Goal: Check status: Check status

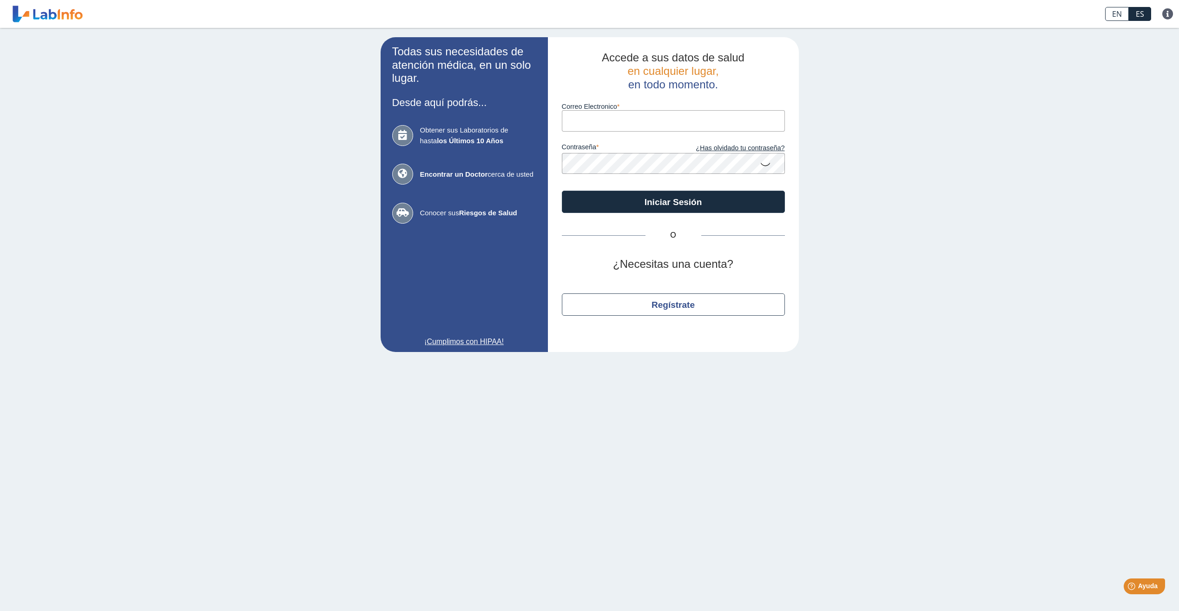
type input "[EMAIL_ADDRESS][DOMAIN_NAME]"
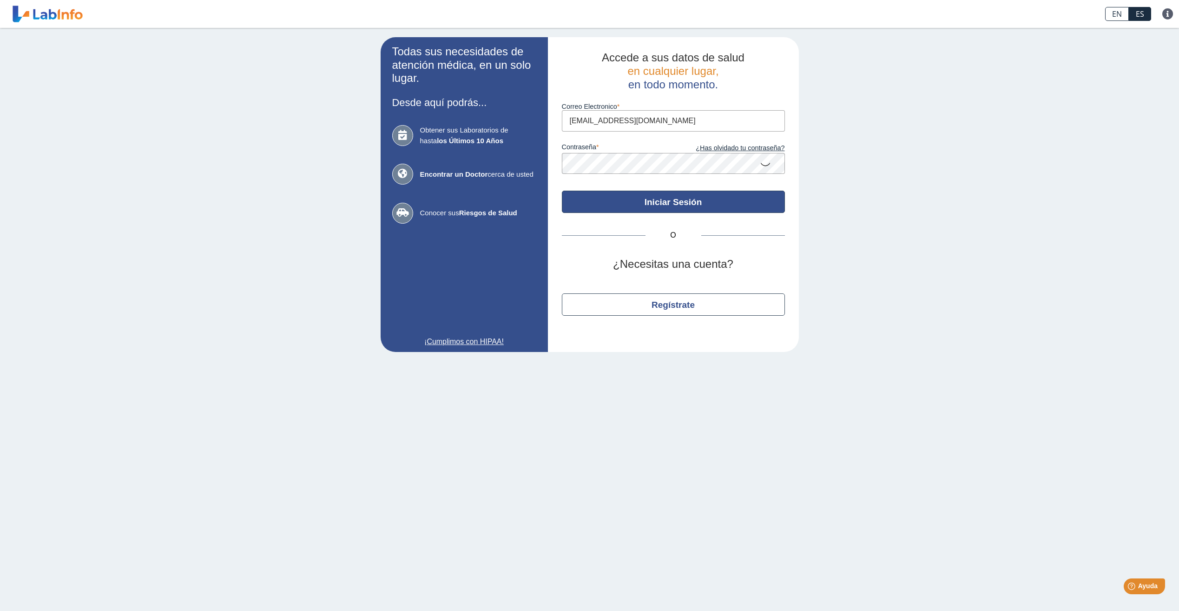
click at [633, 203] on button "Iniciar Sesión" at bounding box center [673, 202] width 223 height 22
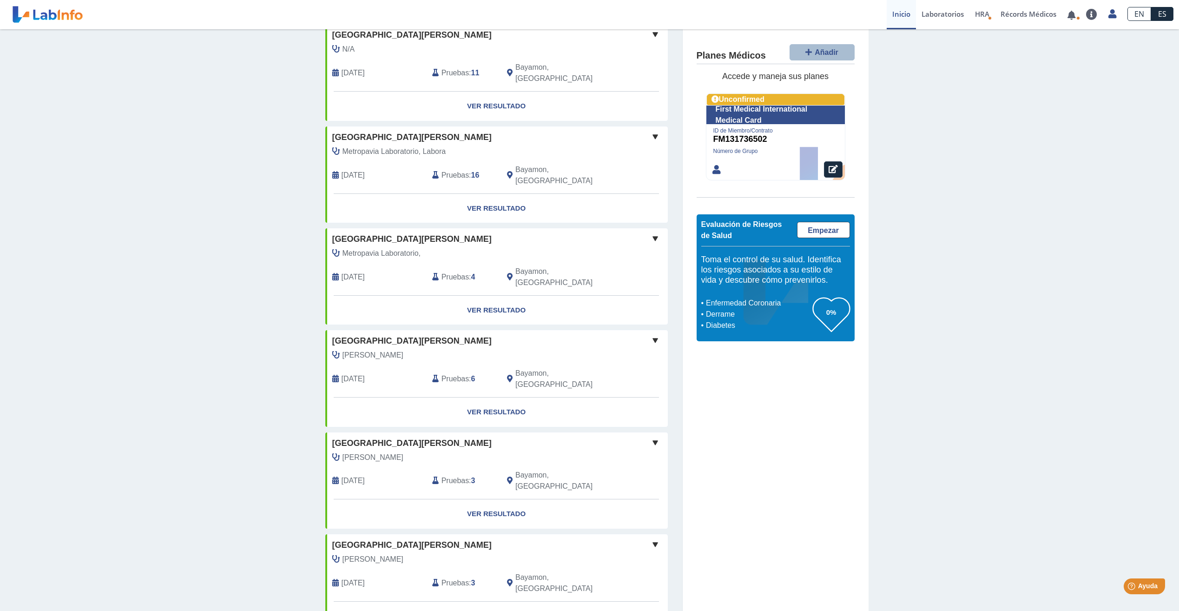
scroll to position [542, 0]
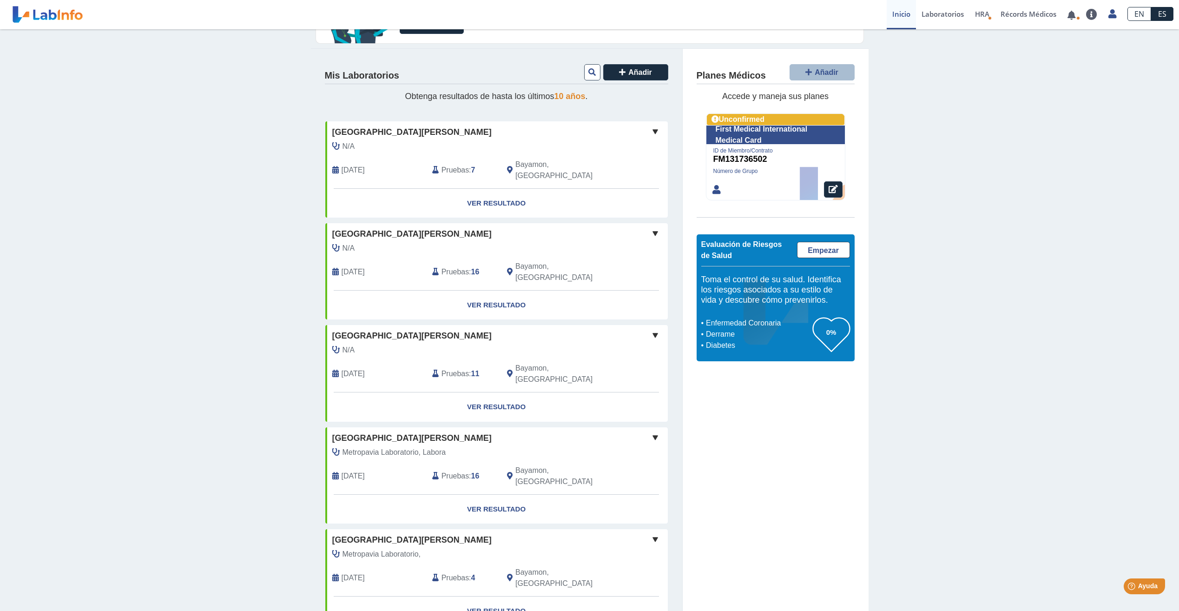
scroll to position [0, 0]
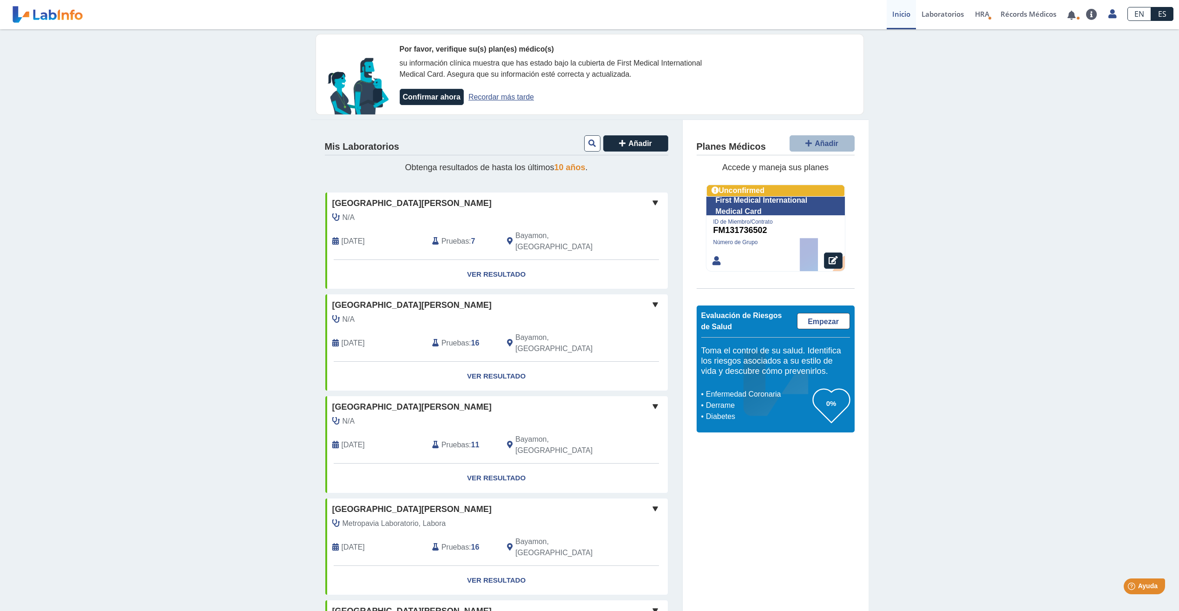
click at [900, 16] on link "Inicio" at bounding box center [901, 14] width 29 height 29
click at [944, 14] on link "Laboratorios" at bounding box center [942, 14] width 53 height 29
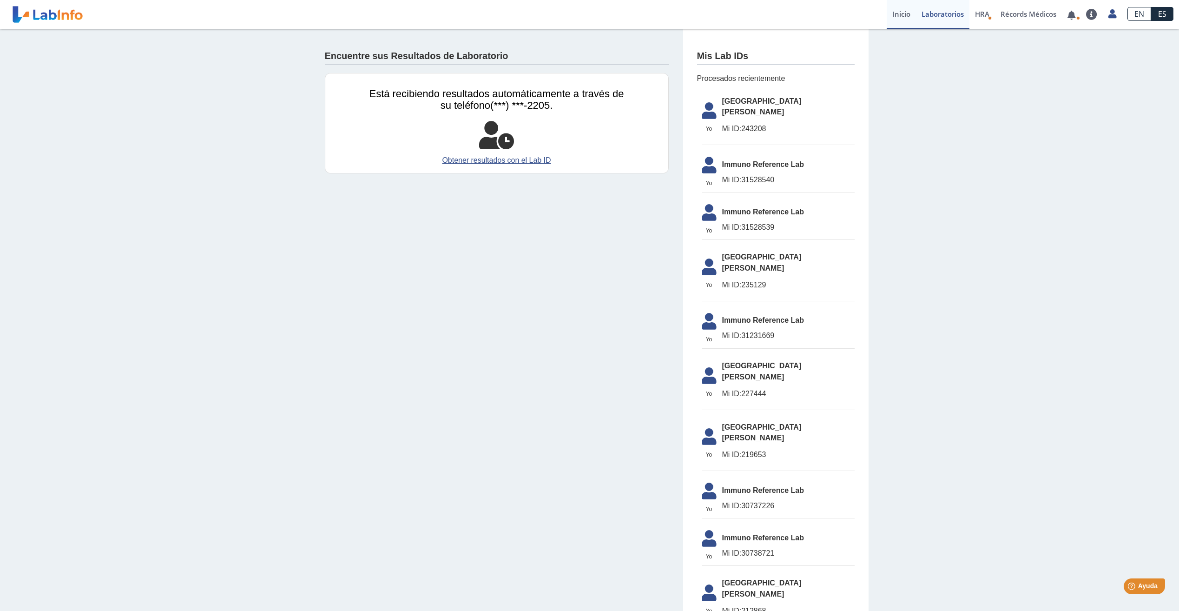
click at [902, 12] on link "Inicio" at bounding box center [901, 14] width 29 height 29
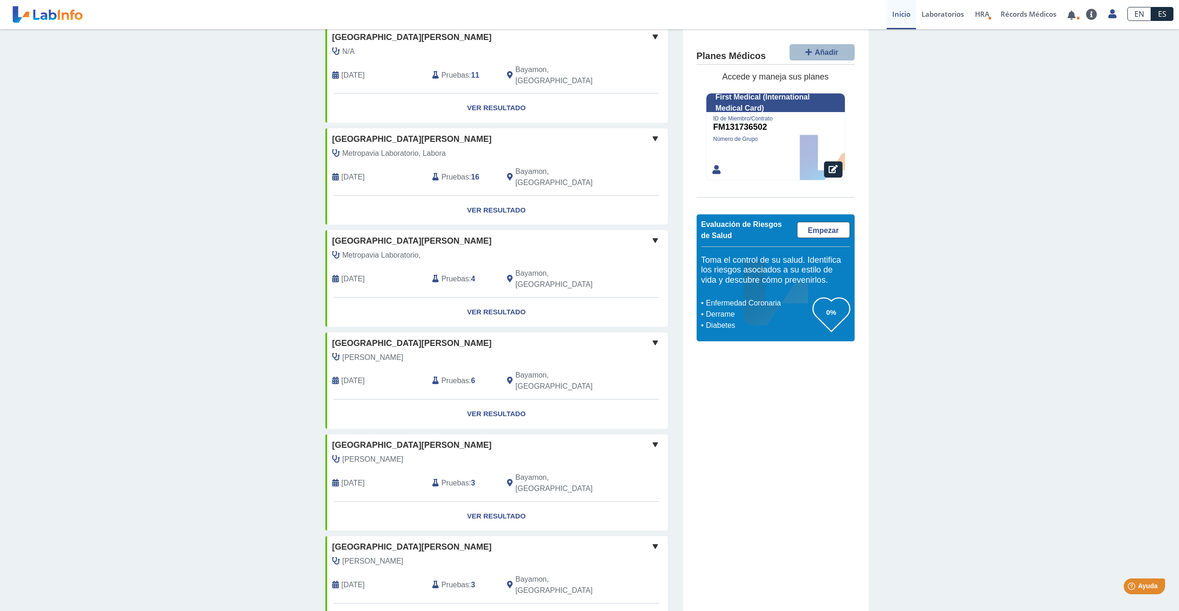
scroll to position [451, 0]
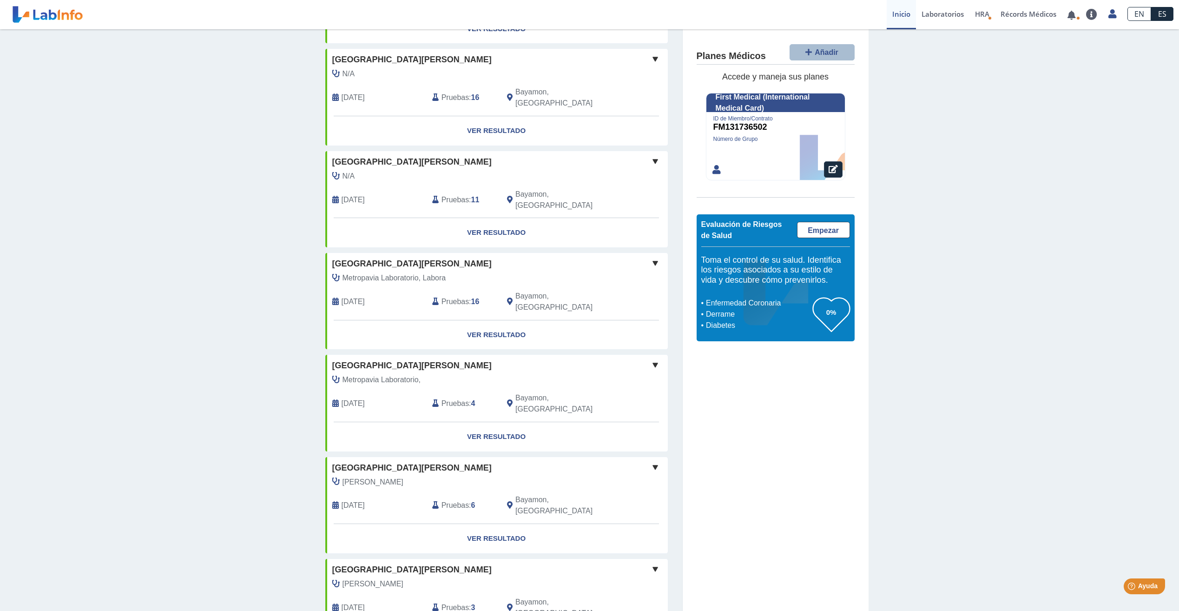
scroll to position [0, 0]
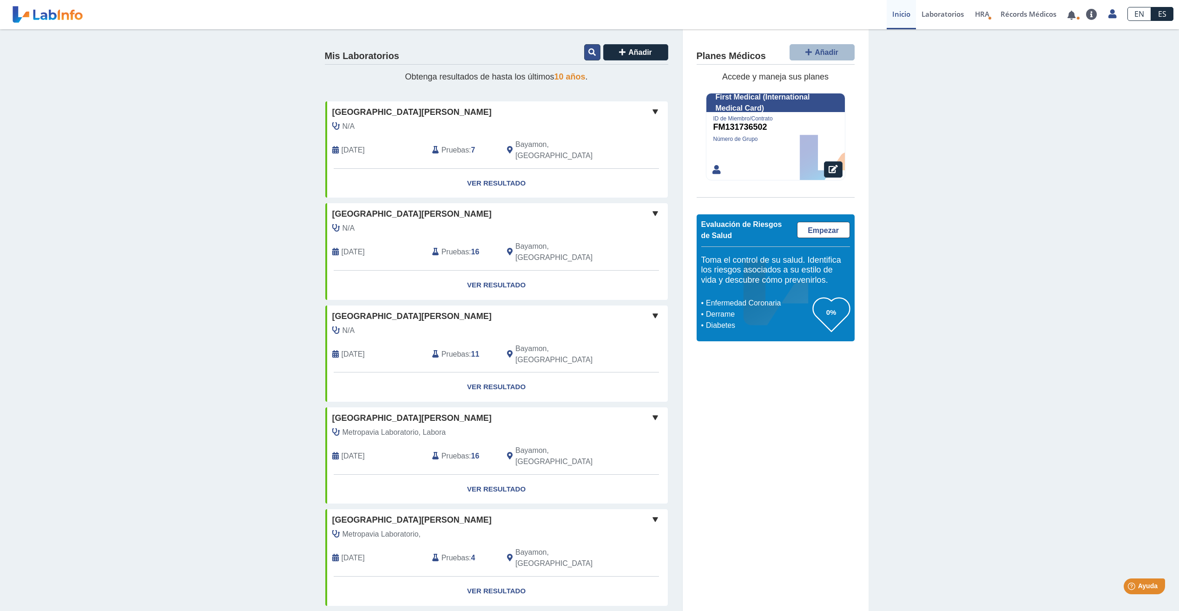
click at [589, 53] on icon at bounding box center [592, 51] width 7 height 7
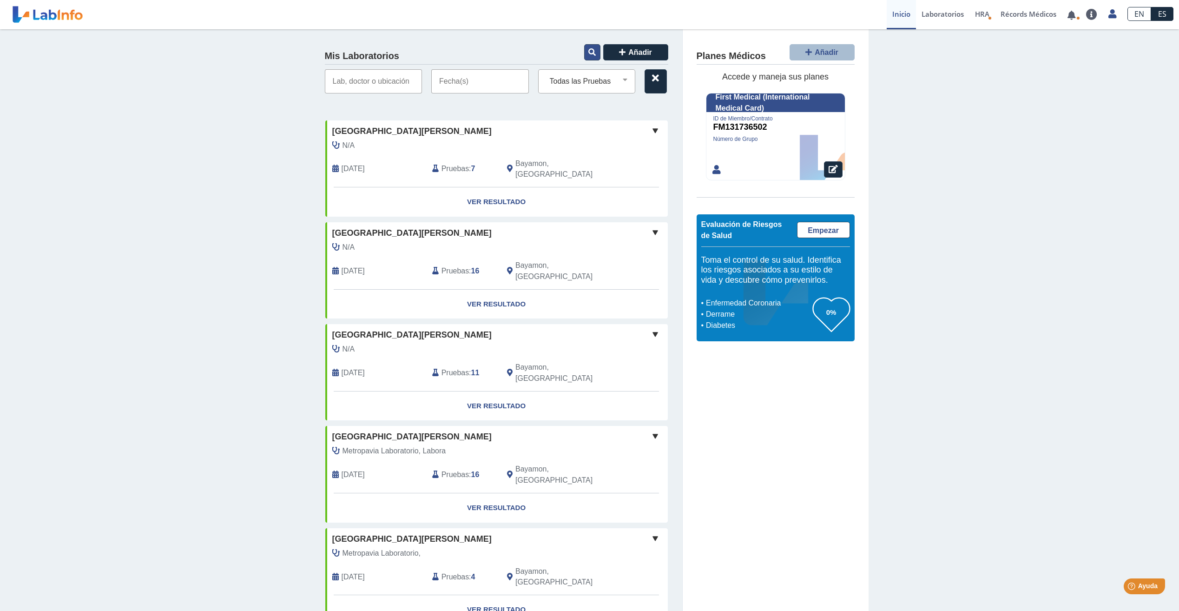
click at [589, 53] on icon at bounding box center [592, 51] width 7 height 7
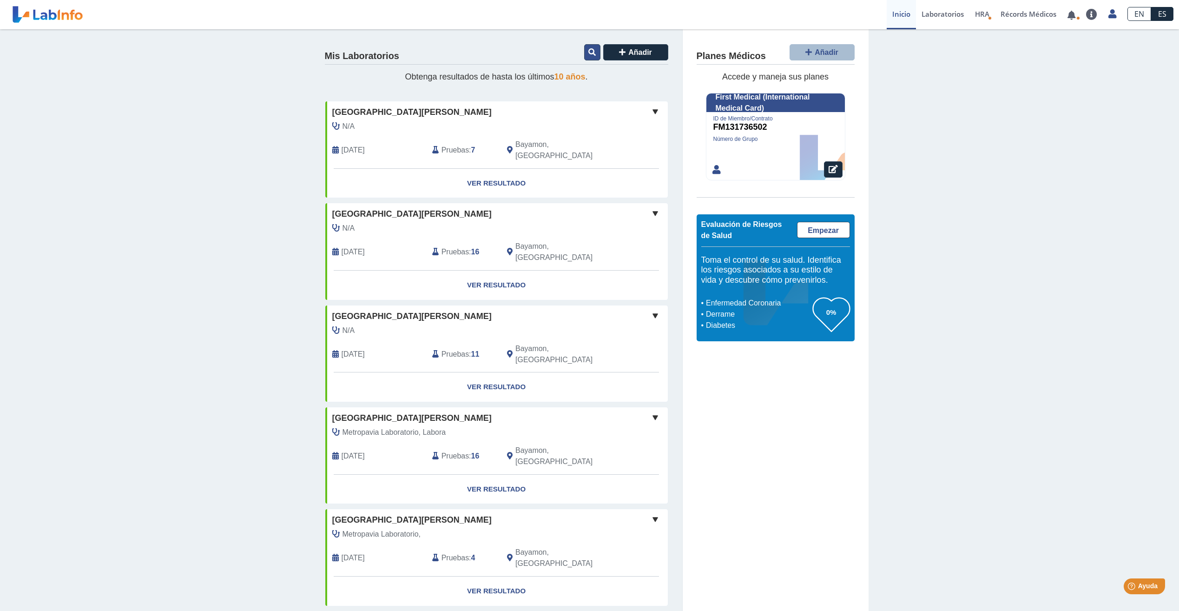
click at [589, 53] on icon at bounding box center [592, 51] width 7 height 7
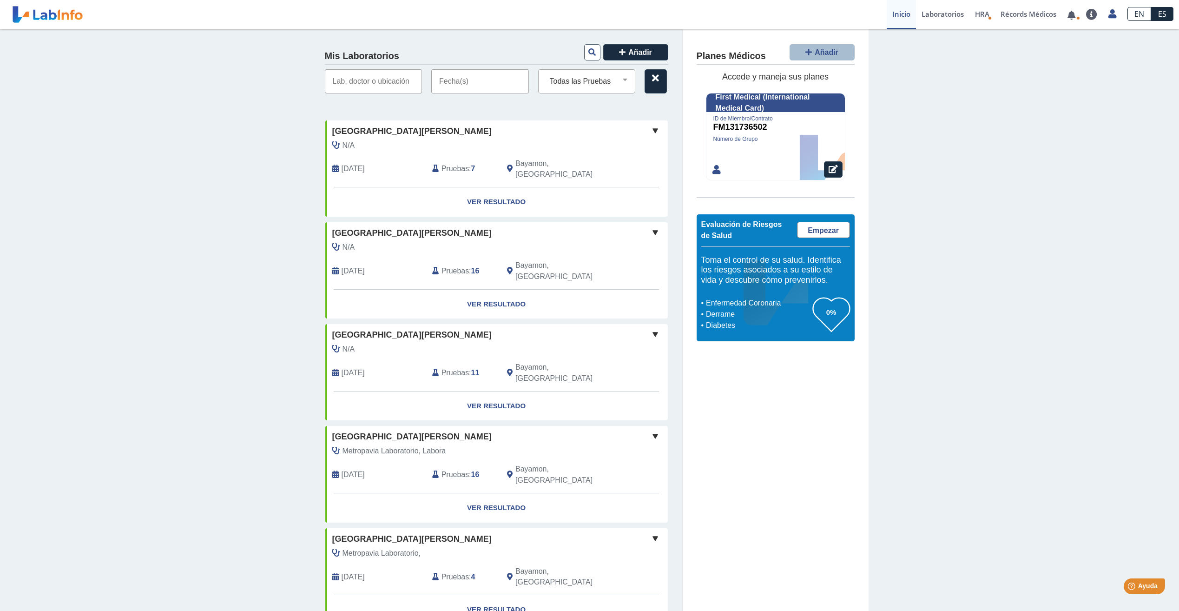
click at [474, 76] on input "text" at bounding box center [480, 81] width 98 height 24
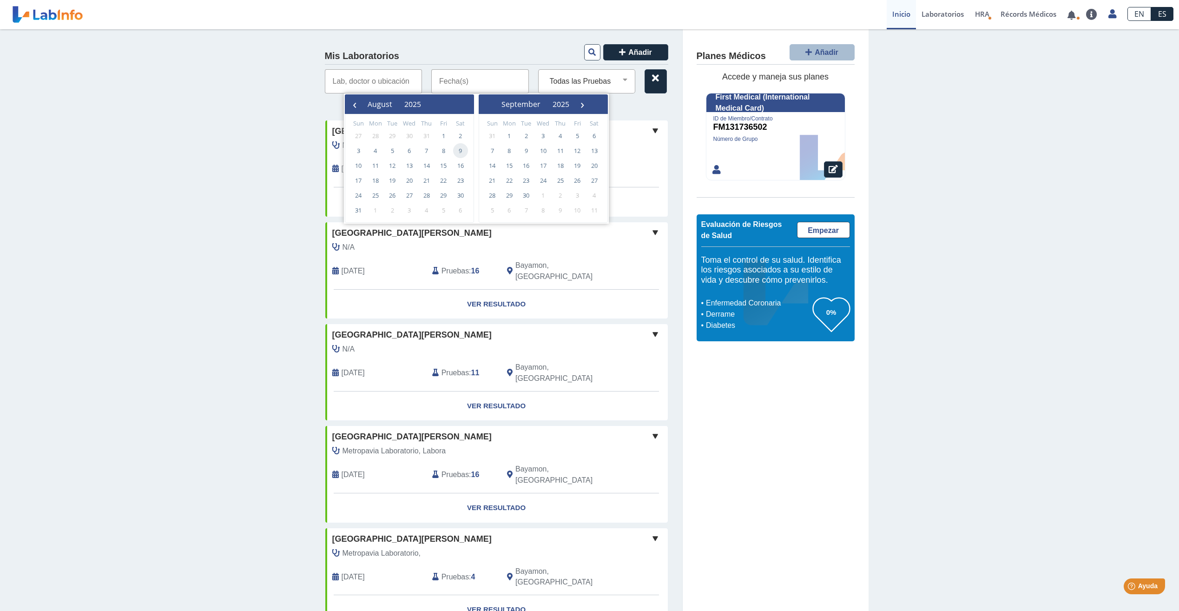
click at [462, 149] on span "9" at bounding box center [460, 150] width 15 height 15
type input "[DATE] - [DATE]"
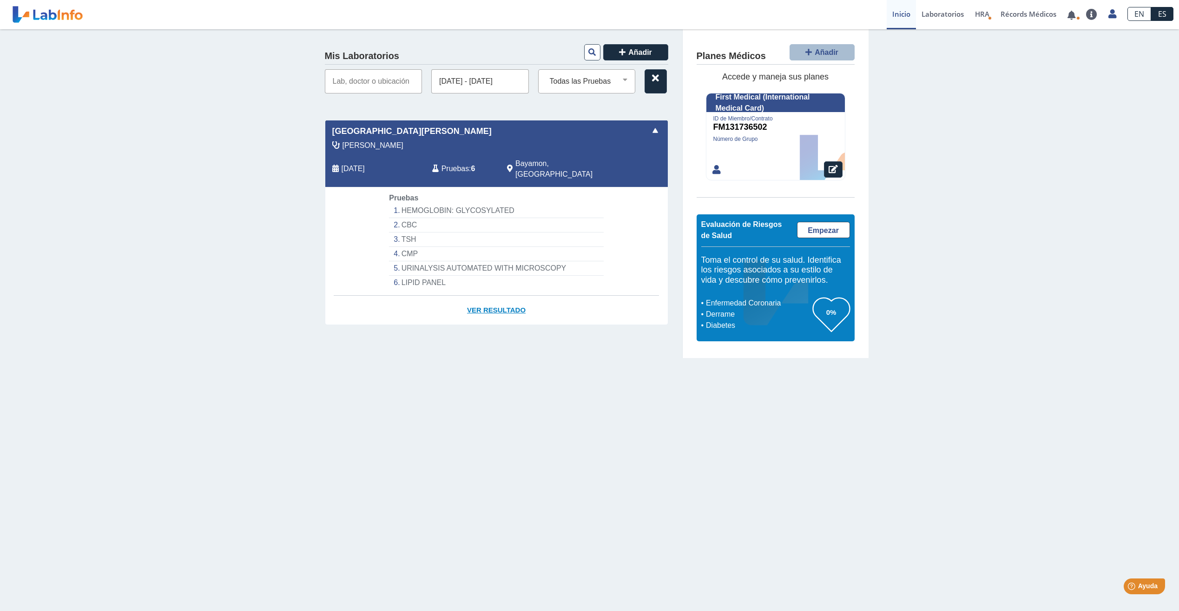
click at [483, 296] on link "Ver Resultado" at bounding box center [496, 310] width 343 height 29
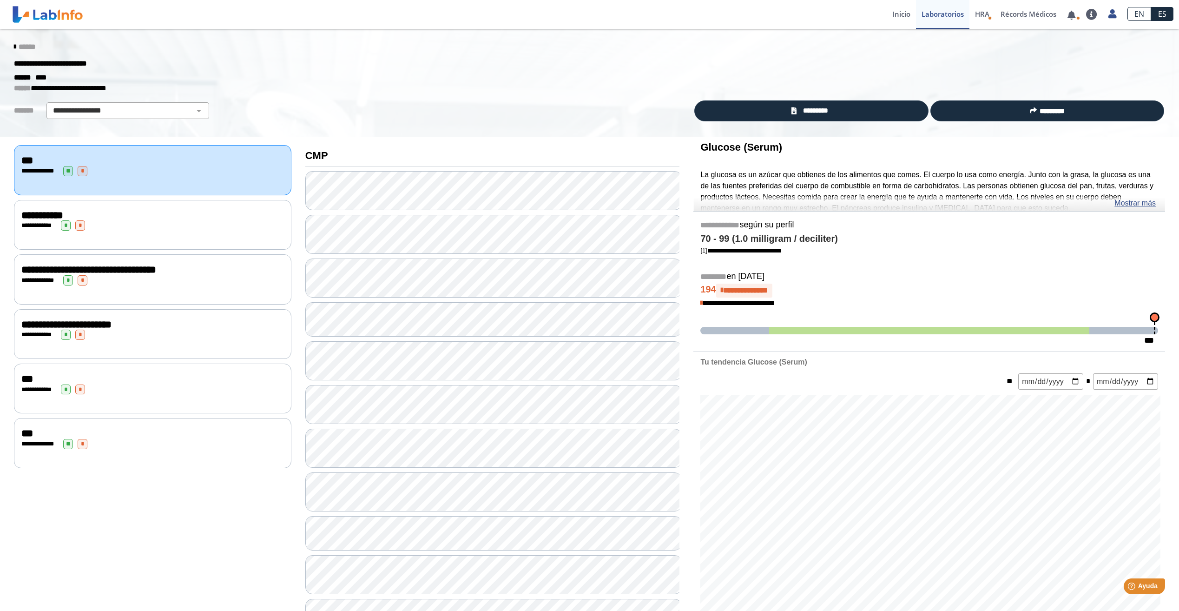
click at [14, 45] on icon at bounding box center [15, 46] width 2 height 7
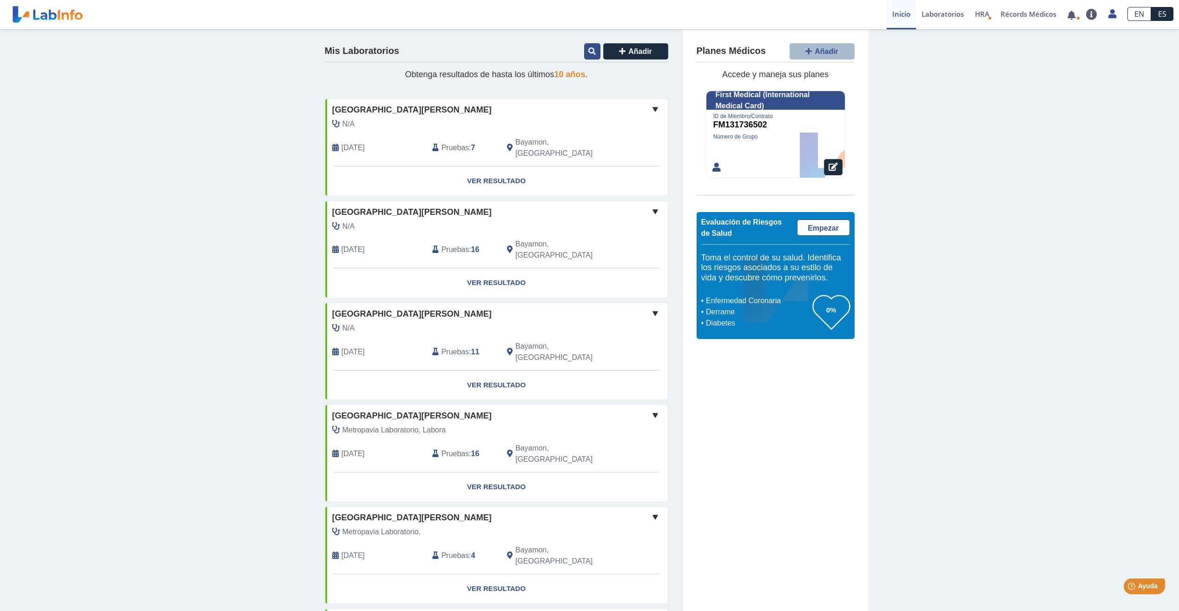
click at [589, 53] on icon at bounding box center [592, 50] width 7 height 7
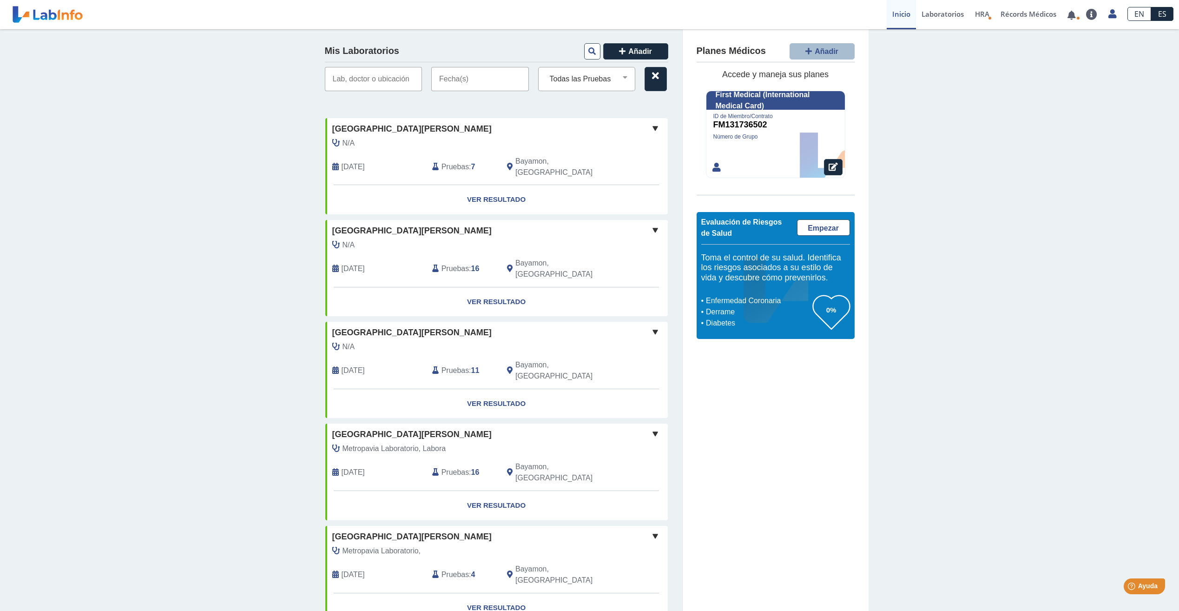
click at [484, 72] on input "text" at bounding box center [480, 79] width 98 height 24
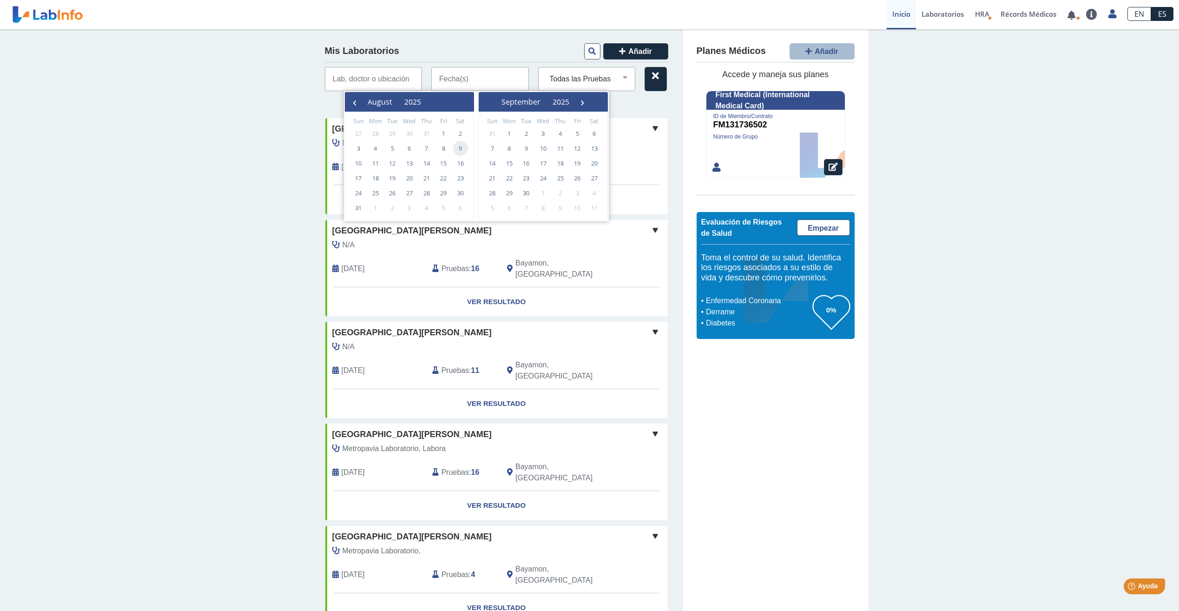
click at [459, 151] on span "9" at bounding box center [460, 148] width 15 height 15
type input "[DATE] - [DATE]"
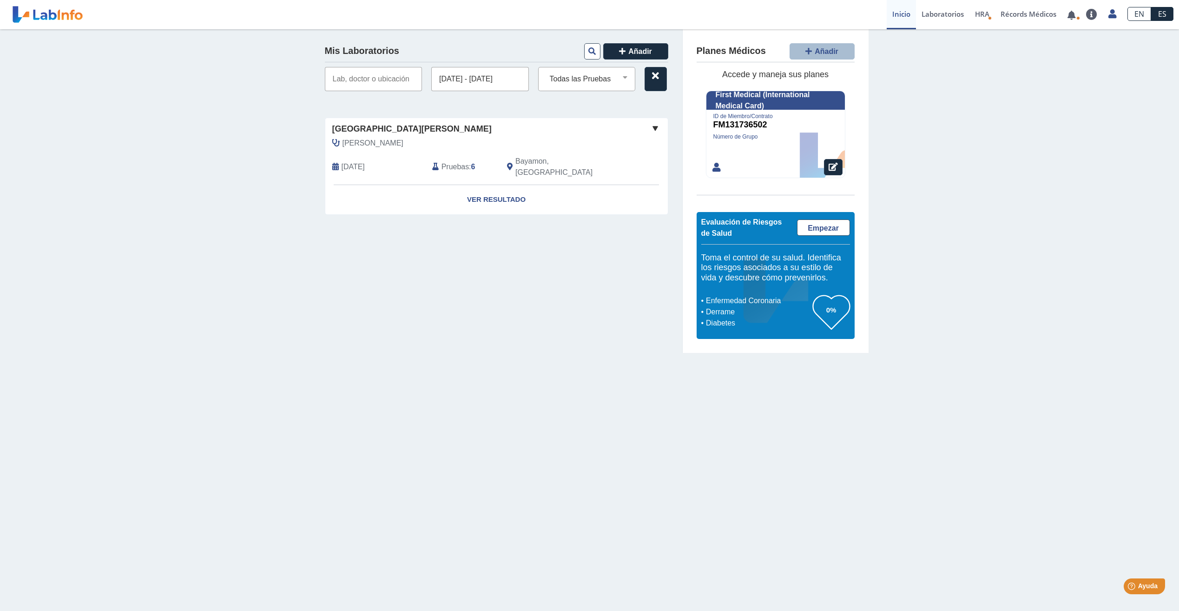
click at [459, 151] on div "[PERSON_NAME] [DATE] Pruebas : 6 Bayamon, [GEOGRAPHIC_DATA]" at bounding box center [475, 161] width 314 height 47
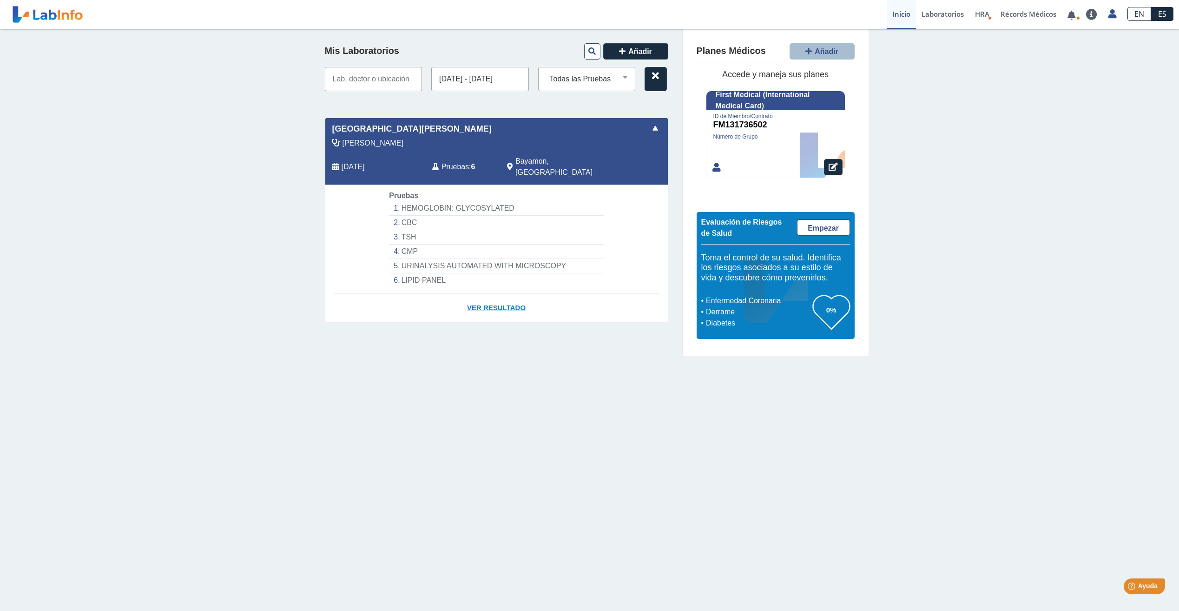
click at [495, 294] on link "Ver Resultado" at bounding box center [496, 307] width 343 height 29
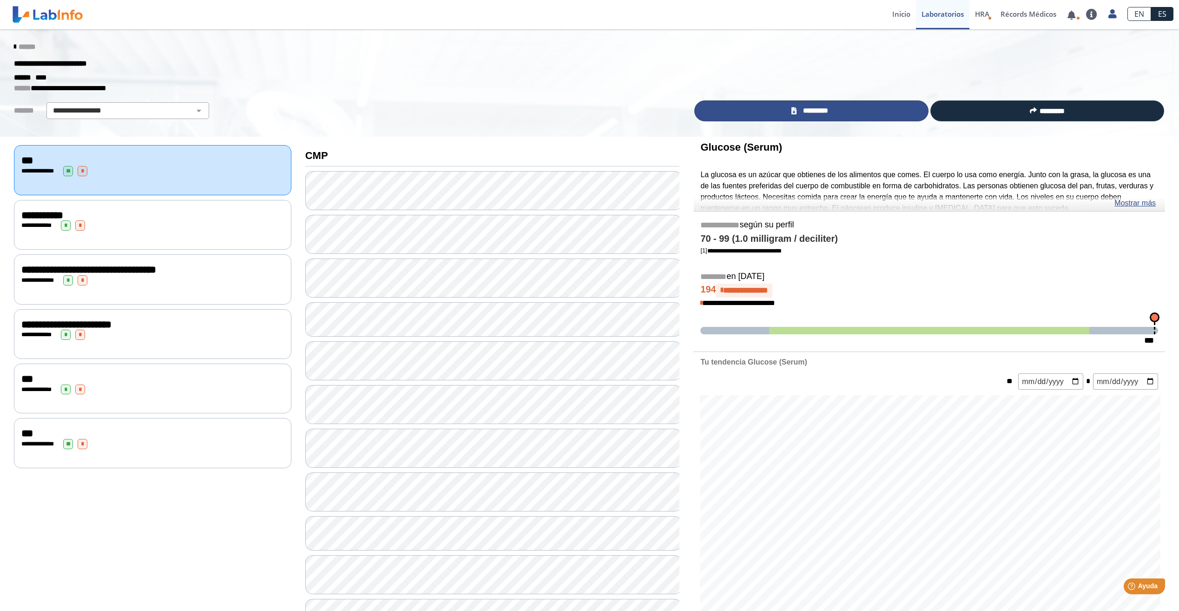
click at [830, 116] on link "*********" at bounding box center [811, 110] width 234 height 21
